Goal: Task Accomplishment & Management: Use online tool/utility

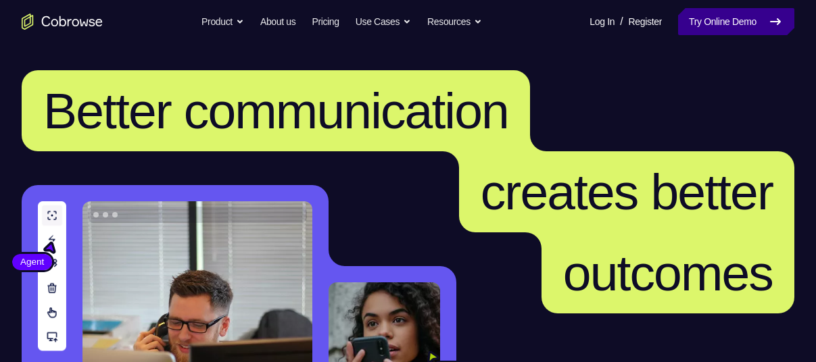
click at [726, 28] on link "Try Online Demo" at bounding box center [736, 21] width 116 height 27
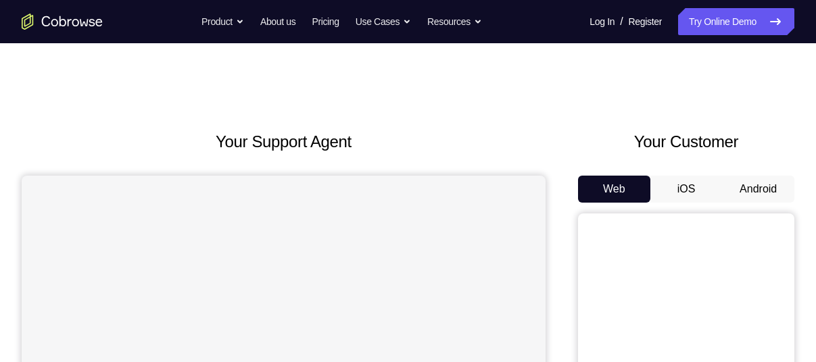
click at [761, 184] on button "Android" at bounding box center [758, 189] width 72 height 27
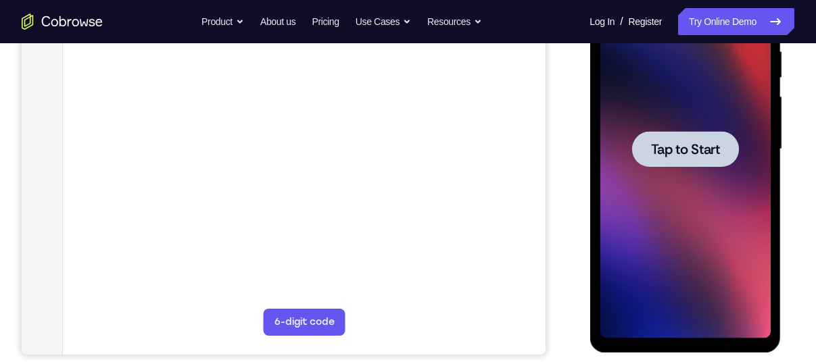
click at [699, 114] on div at bounding box center [684, 149] width 170 height 378
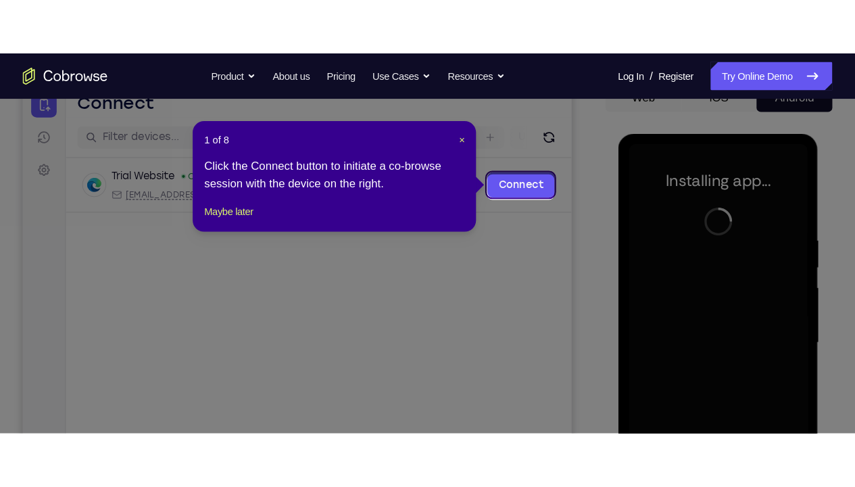
scroll to position [144, 0]
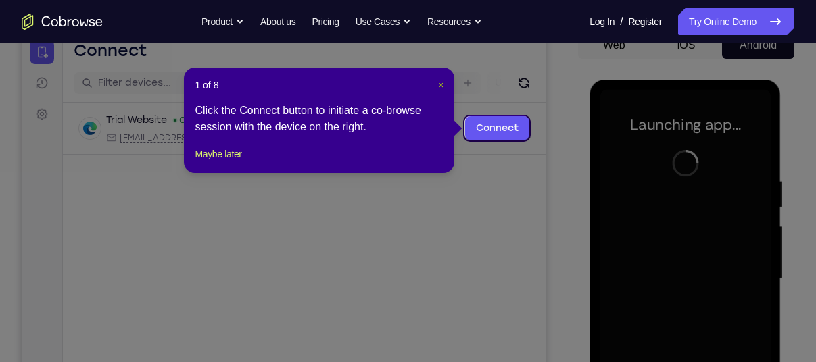
click at [439, 88] on span "×" at bounding box center [440, 85] width 5 height 11
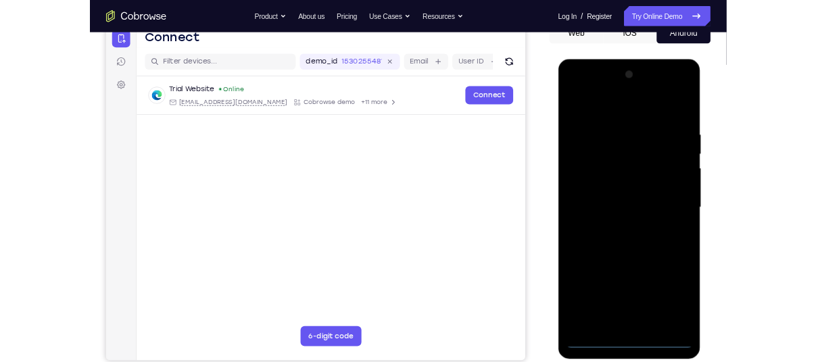
scroll to position [180, 0]
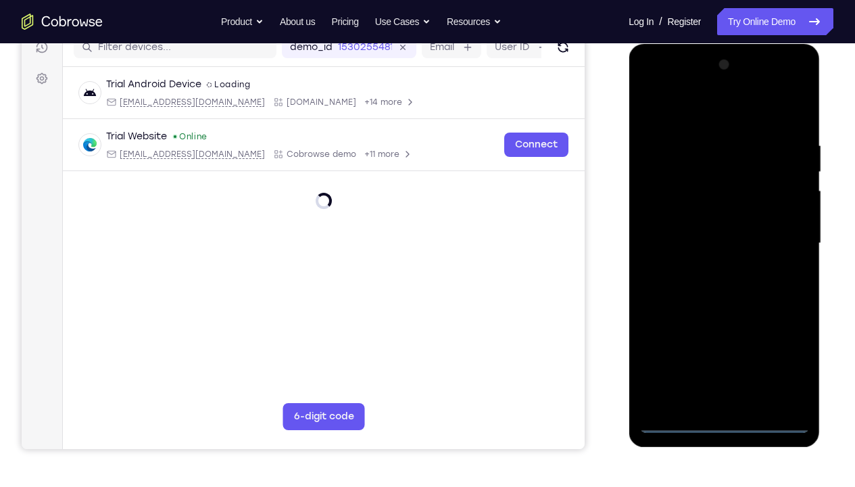
click at [722, 362] on div at bounding box center [724, 243] width 170 height 378
click at [785, 362] on div at bounding box center [724, 243] width 170 height 378
click at [693, 108] on div at bounding box center [724, 243] width 170 height 378
click at [778, 237] on div at bounding box center [724, 243] width 170 height 378
click at [708, 272] on div at bounding box center [724, 243] width 170 height 378
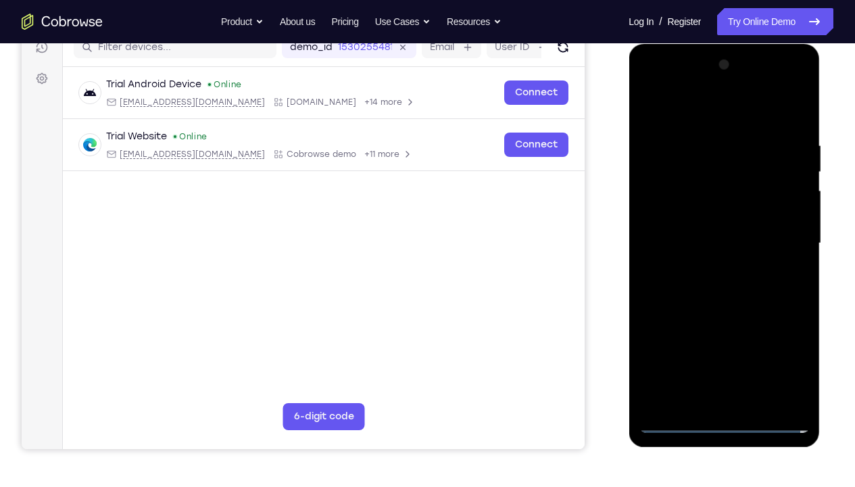
click at [712, 227] on div at bounding box center [724, 243] width 170 height 378
click at [714, 209] on div at bounding box center [724, 243] width 170 height 378
click at [713, 244] on div at bounding box center [724, 243] width 170 height 378
click at [713, 289] on div at bounding box center [724, 243] width 170 height 378
click at [715, 281] on div at bounding box center [724, 243] width 170 height 378
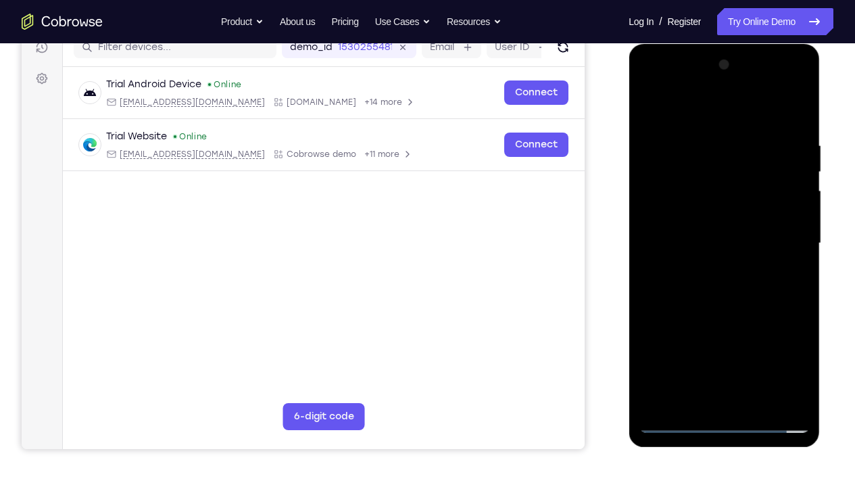
click at [753, 308] on div at bounding box center [724, 243] width 170 height 378
click at [798, 362] on div at bounding box center [724, 243] width 170 height 378
click at [757, 362] on div at bounding box center [724, 243] width 170 height 378
click at [721, 314] on div at bounding box center [724, 243] width 170 height 378
click at [710, 226] on div at bounding box center [724, 243] width 170 height 378
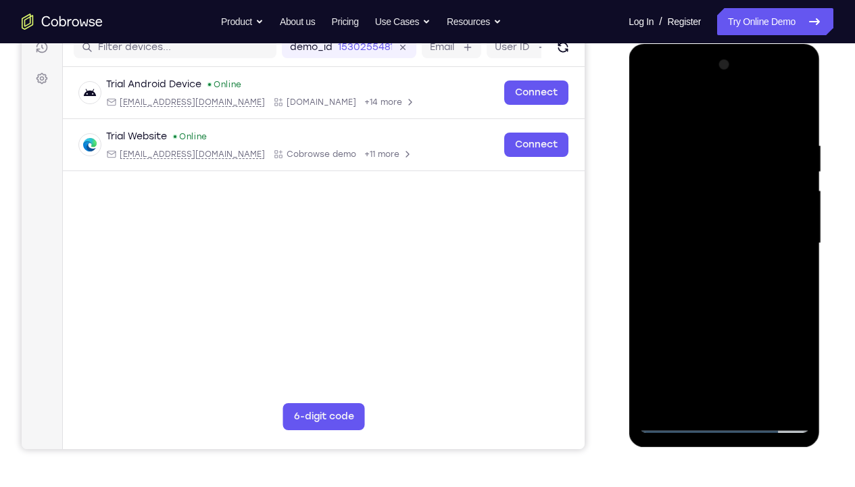
click at [687, 362] on div at bounding box center [724, 243] width 170 height 378
click at [787, 274] on div at bounding box center [724, 243] width 170 height 378
click at [695, 210] on div at bounding box center [724, 243] width 170 height 378
click at [728, 330] on div at bounding box center [724, 243] width 170 height 378
click at [791, 276] on div at bounding box center [724, 243] width 170 height 378
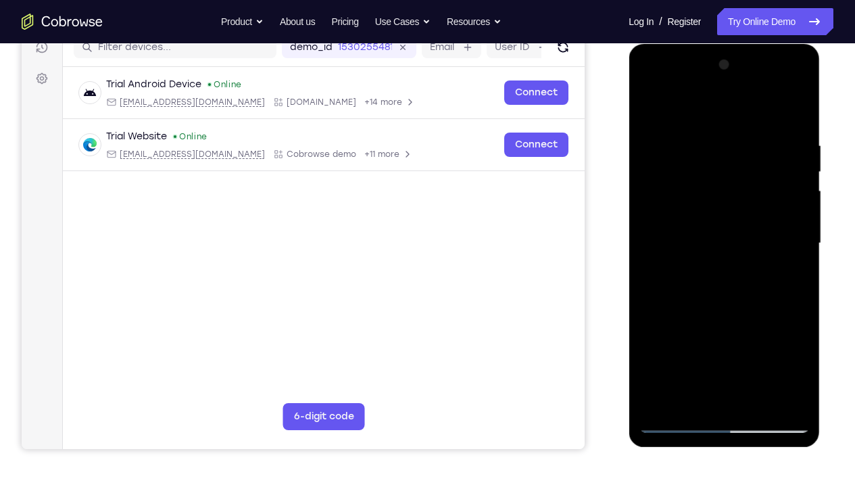
click at [651, 111] on div at bounding box center [724, 243] width 170 height 378
click at [711, 146] on div at bounding box center [724, 243] width 170 height 378
click at [793, 257] on div at bounding box center [724, 243] width 170 height 378
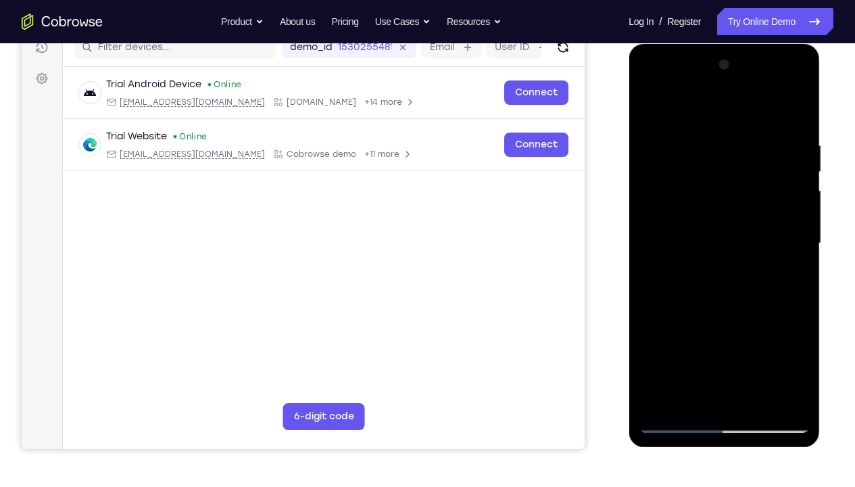
click at [793, 257] on div at bounding box center [724, 243] width 170 height 378
click at [787, 114] on div at bounding box center [724, 243] width 170 height 378
